Goal: Task Accomplishment & Management: Manage account settings

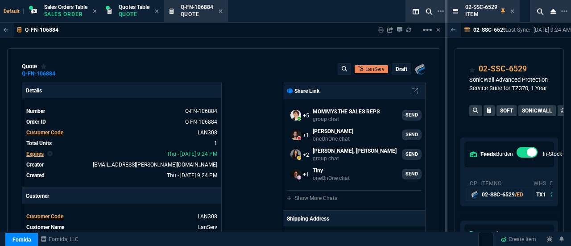
select select "4: SHAD"
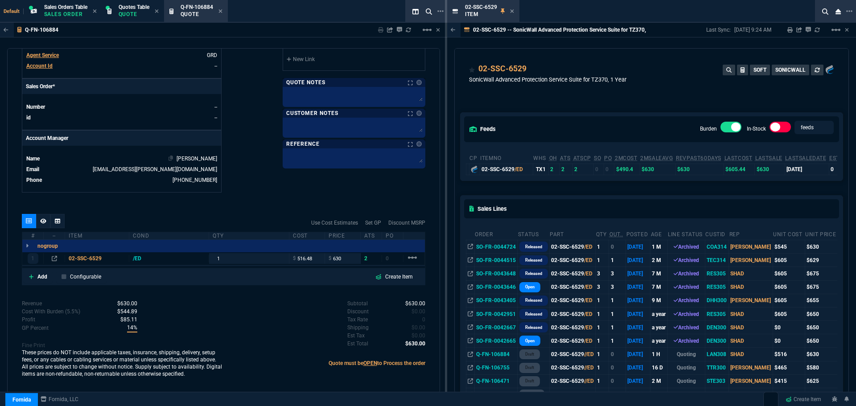
scroll to position [83, 0]
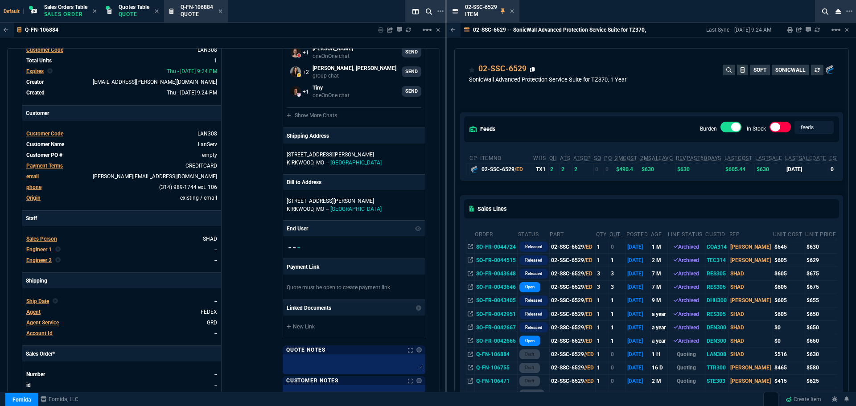
click at [533, 69] on icon at bounding box center [532, 69] width 5 height 5
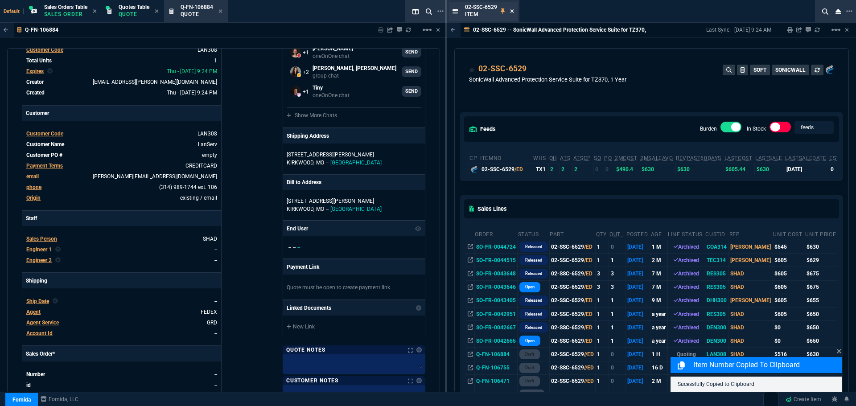
click at [512, 10] on icon at bounding box center [512, 11] width 4 height 4
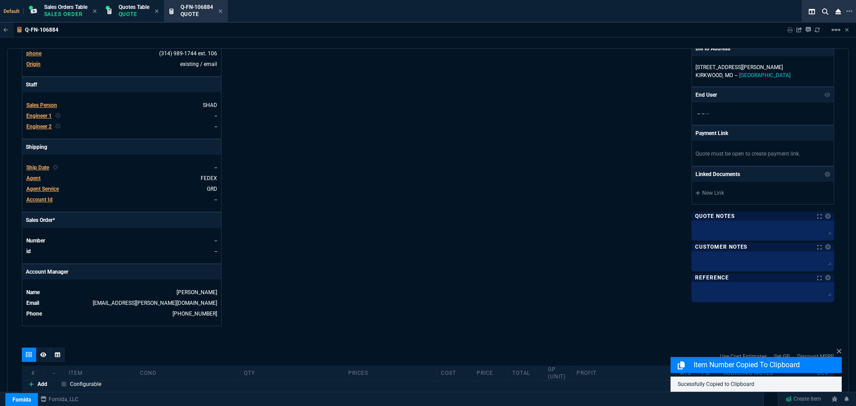
scroll to position [371, 0]
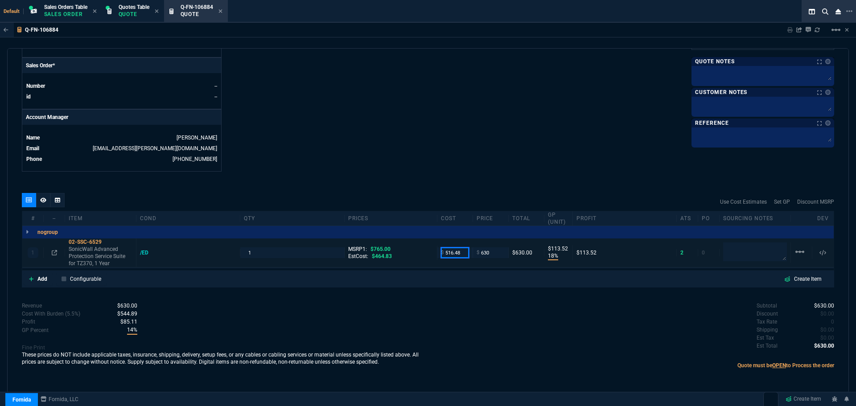
click at [460, 245] on input "516.48" at bounding box center [455, 253] width 28 height 10
type input "490"
type input "22"
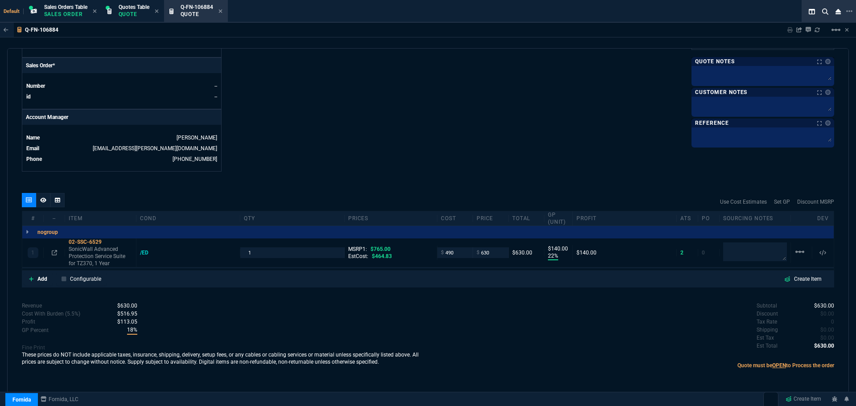
type input "140"
click at [54, 245] on icon at bounding box center [54, 252] width 5 height 5
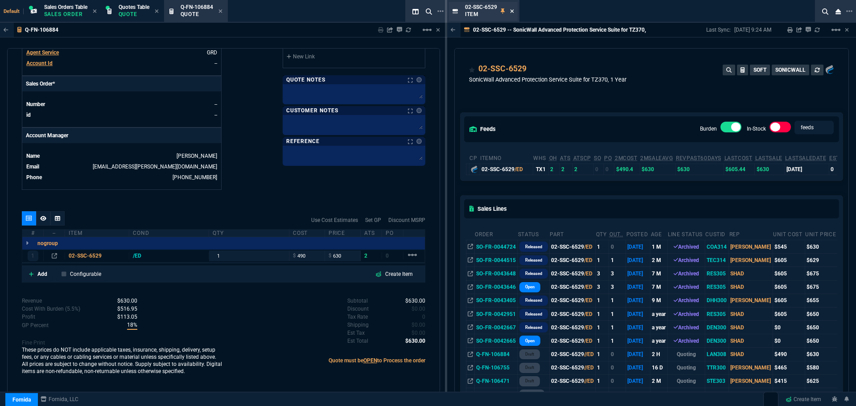
click at [512, 10] on icon at bounding box center [512, 10] width 4 height 5
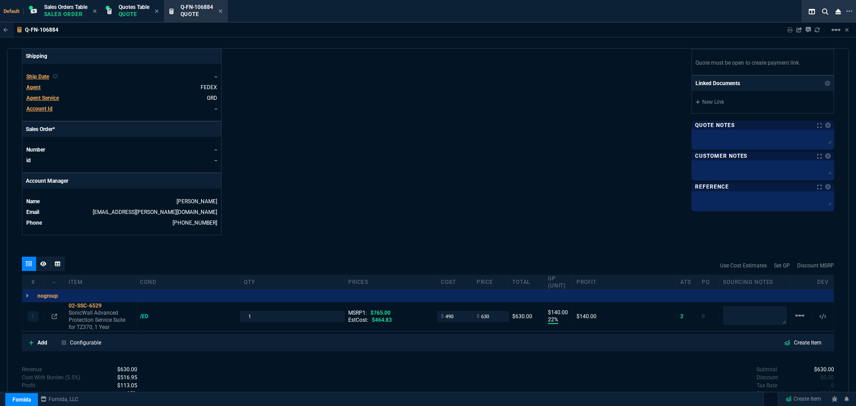
scroll to position [14, 0]
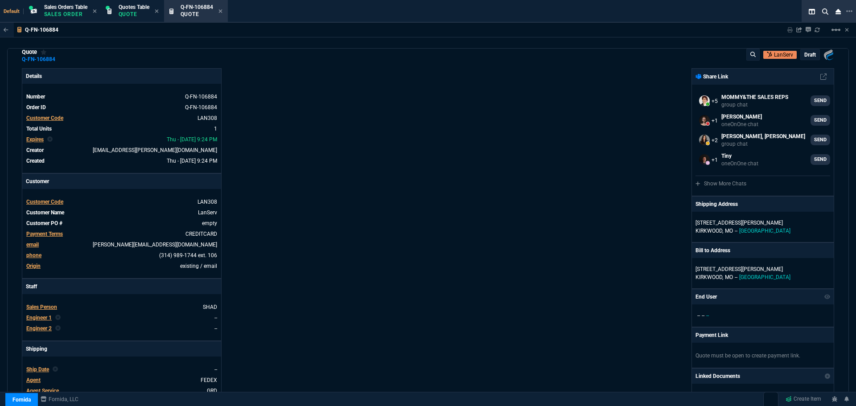
click at [449, 159] on div "Fornida, LLC 2609 Technology Dr Suite 300 Plano, TX 75074 Share Link MOMMY&THE …" at bounding box center [631, 298] width 406 height 460
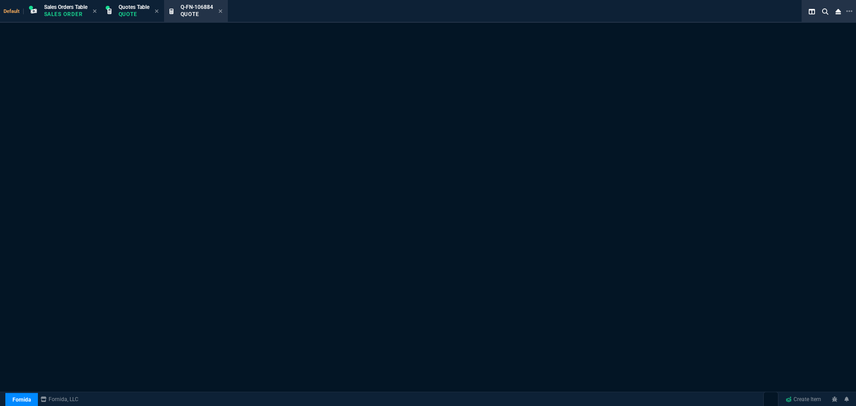
select select "4: SHAD"
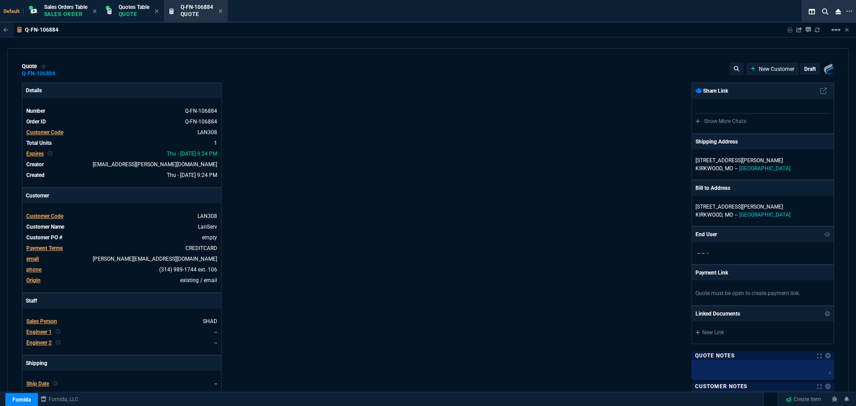
type input "22"
type input "140"
type input "765"
type input "18"
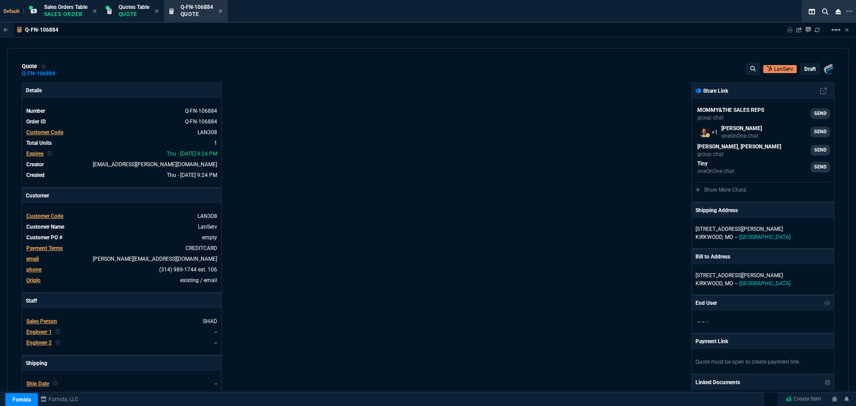
click at [808, 69] on p "draft" at bounding box center [811, 69] width 12 height 7
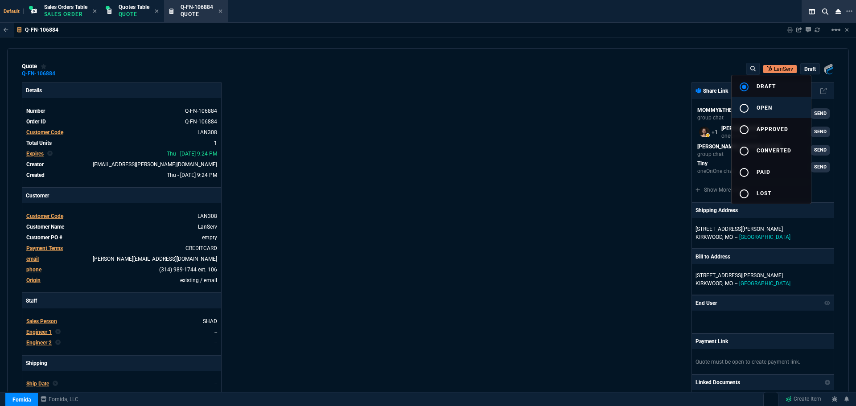
click at [764, 110] on span "open" at bounding box center [765, 108] width 16 height 6
type input "22"
type input "140"
type input "18"
click at [509, 198] on div at bounding box center [428, 203] width 856 height 406
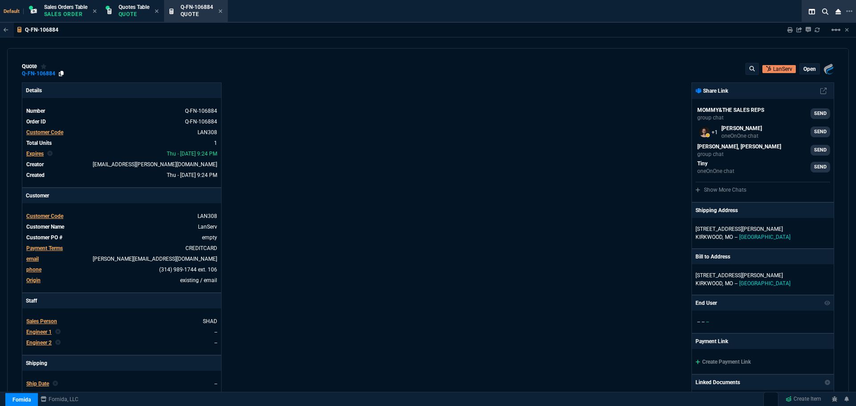
click at [61, 72] on icon at bounding box center [61, 73] width 5 height 5
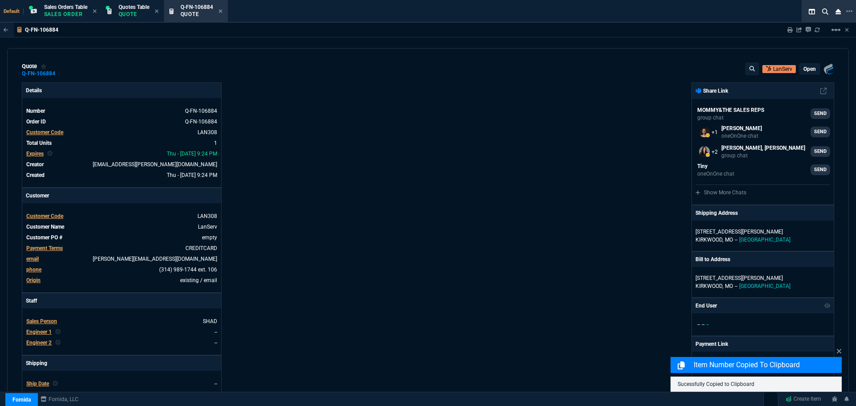
scroll to position [362, 0]
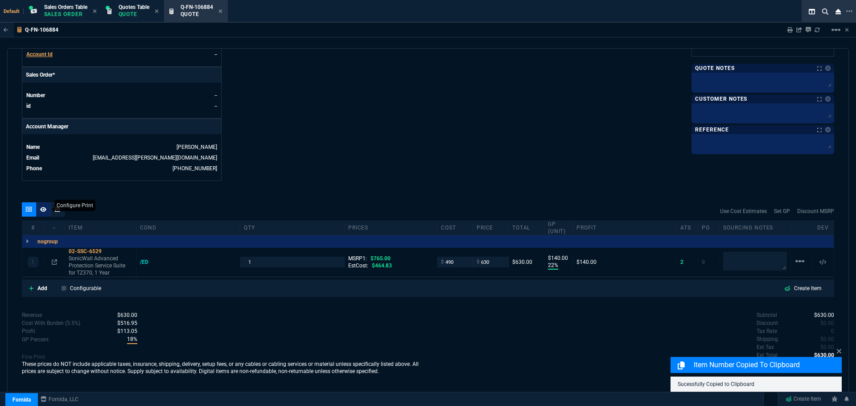
click at [44, 210] on icon at bounding box center [43, 209] width 6 height 5
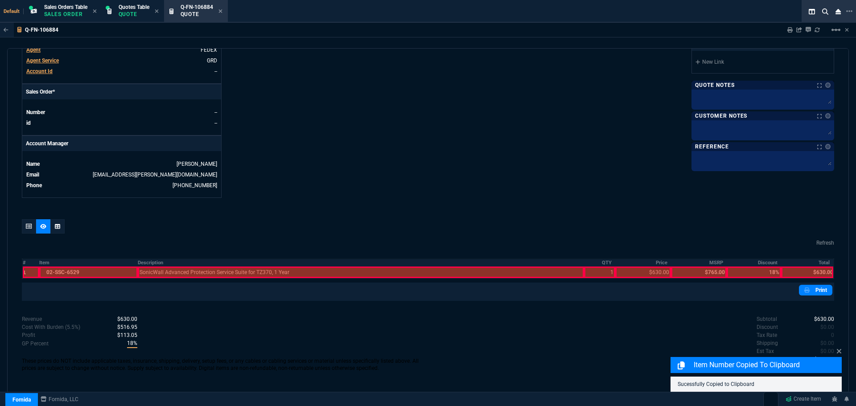
scroll to position [345, 0]
click at [22, 262] on th "#" at bounding box center [30, 263] width 17 height 8
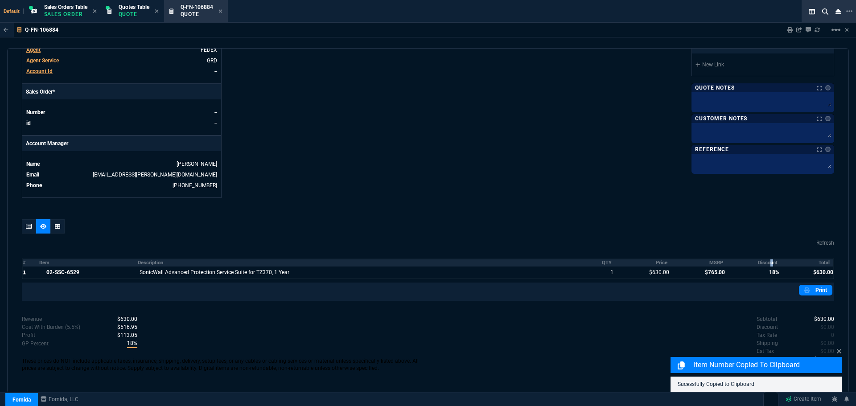
click at [768, 264] on th "Discount" at bounding box center [754, 263] width 54 height 8
click at [709, 262] on th "MSRP" at bounding box center [699, 263] width 56 height 8
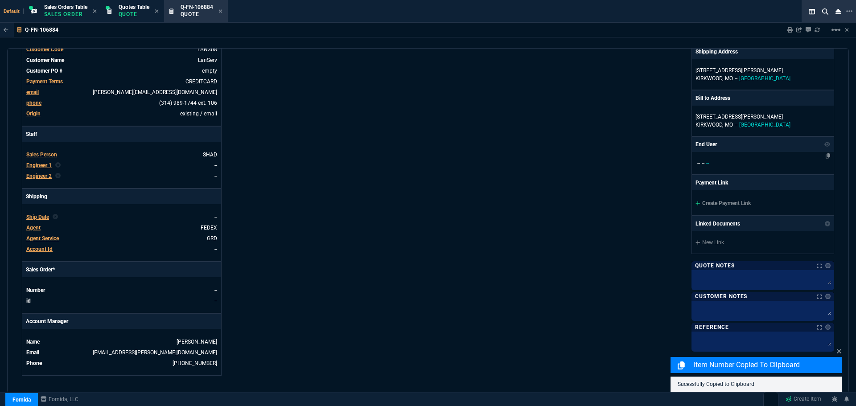
scroll to position [166, 0]
click at [725, 206] on link "Create Payment Link" at bounding box center [723, 204] width 55 height 6
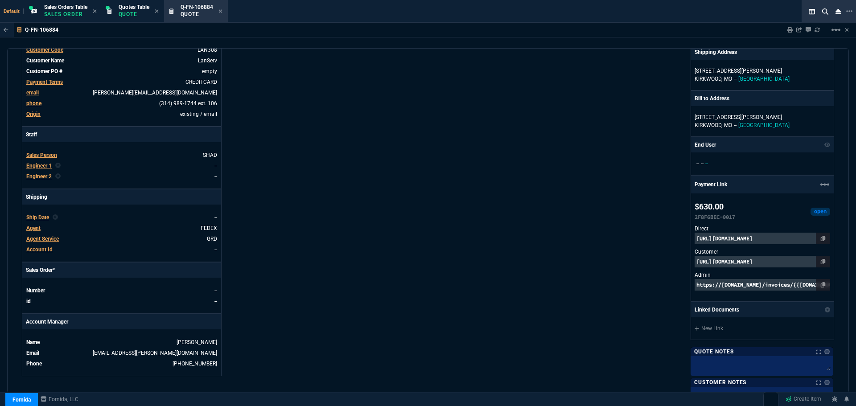
scroll to position [389, 0]
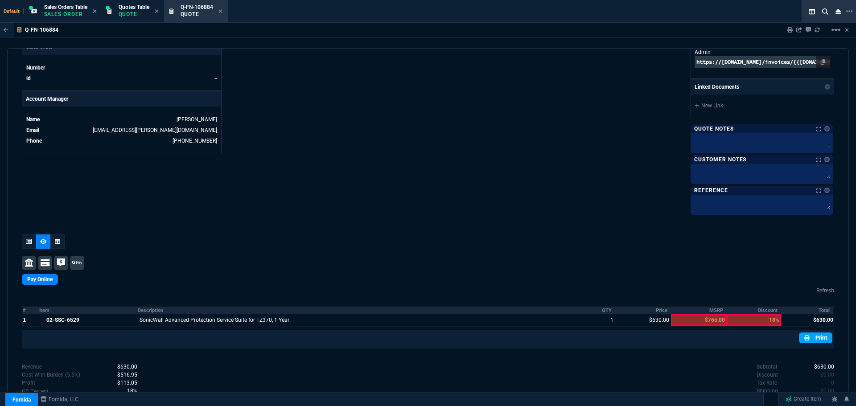
click at [806, 339] on nx-icon at bounding box center [808, 338] width 7 height 8
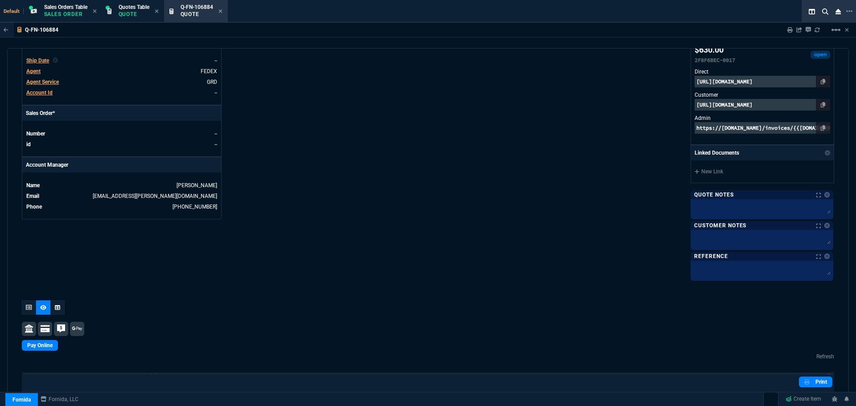
scroll to position [256, 0]
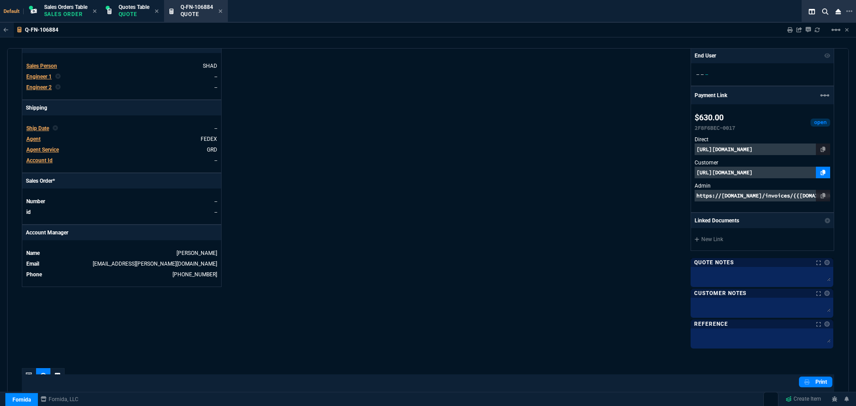
click at [821, 173] on icon at bounding box center [823, 172] width 5 height 5
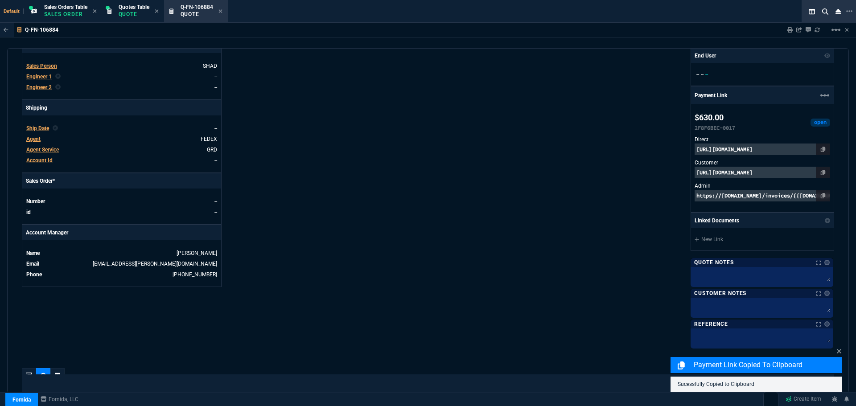
click at [791, 173] on p "https://pay.fornida.com/public/quotes/Q-FN-106884/checkout" at bounding box center [763, 173] width 136 height 12
click at [788, 174] on p "https://pay.fornida.com/public/quotes/Q-FN-106884/checkout" at bounding box center [763, 173] width 136 height 12
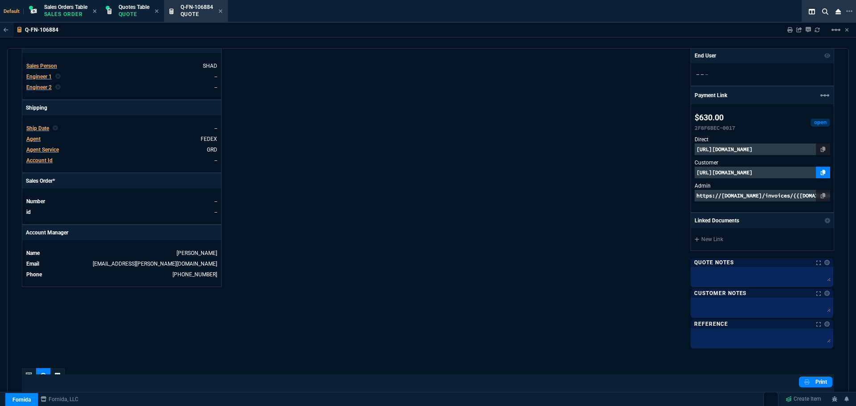
click at [821, 172] on icon at bounding box center [823, 172] width 5 height 5
click at [223, 10] on icon at bounding box center [221, 10] width 4 height 5
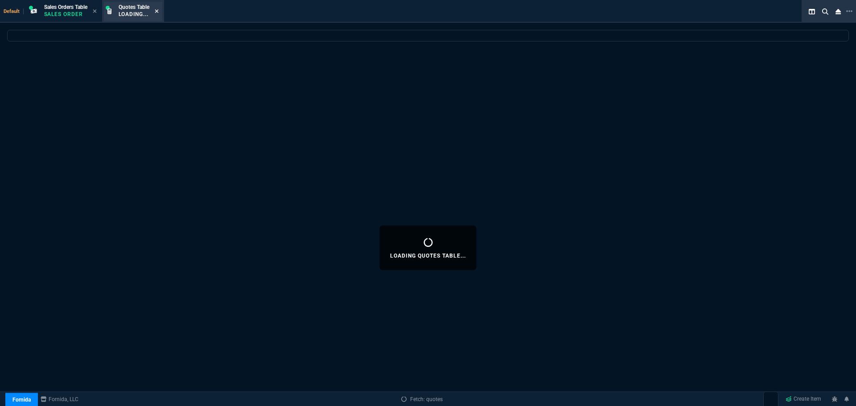
click at [158, 9] on icon at bounding box center [157, 10] width 4 height 5
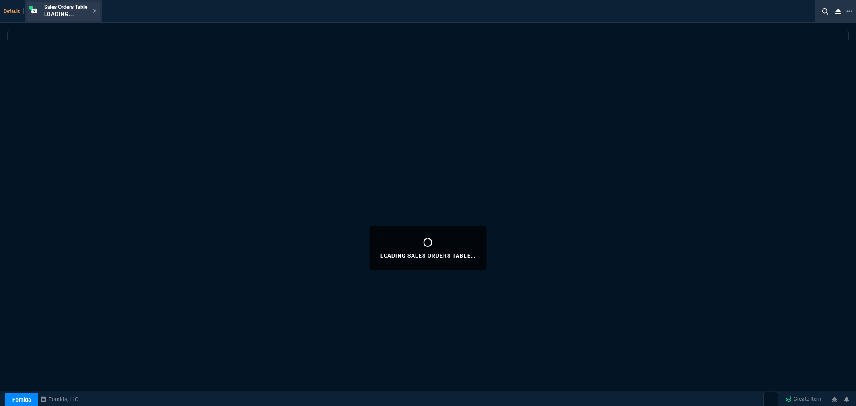
click at [71, 4] on span "Sales Orders Table" at bounding box center [65, 7] width 43 height 6
select select
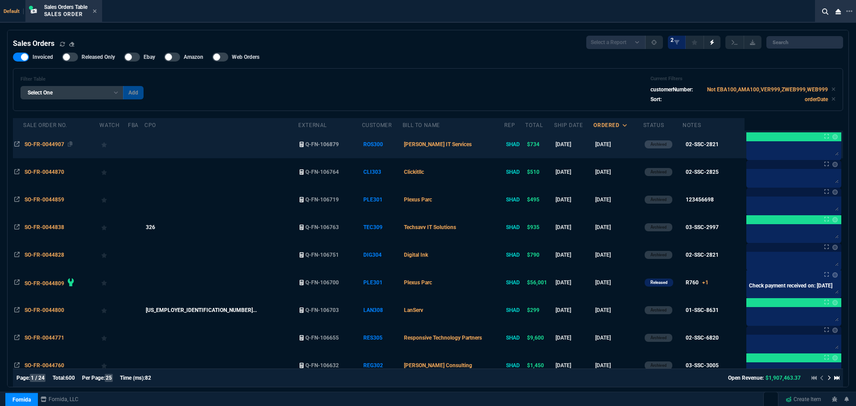
click at [38, 145] on span "SO-FR-0044907" at bounding box center [45, 144] width 40 height 6
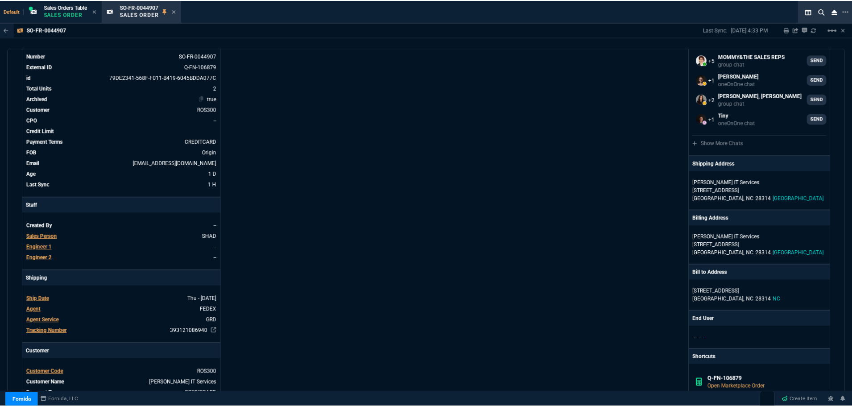
scroll to position [0, 0]
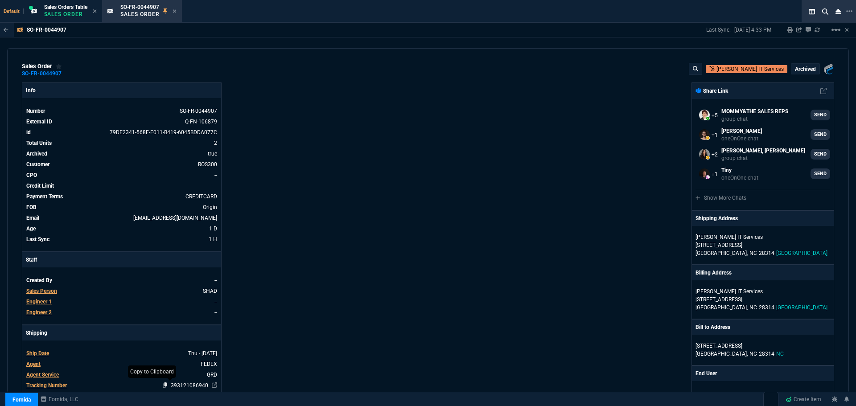
click at [163, 384] on icon at bounding box center [165, 385] width 5 height 5
click at [176, 12] on icon at bounding box center [175, 11] width 4 height 4
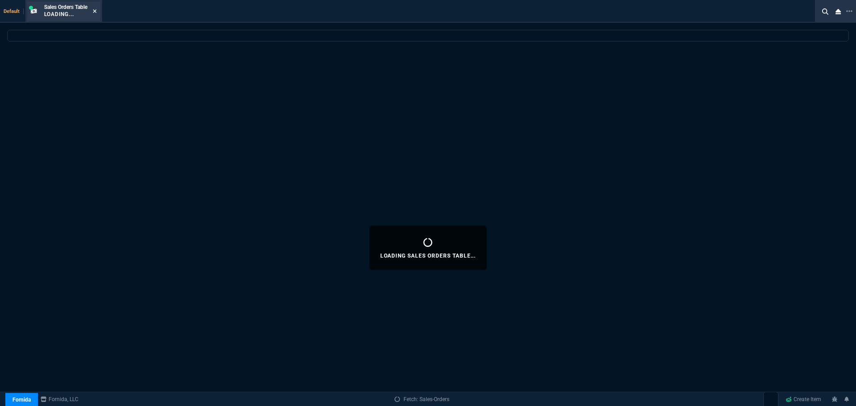
click at [95, 11] on icon at bounding box center [95, 11] width 4 height 4
